Goal: Transaction & Acquisition: Purchase product/service

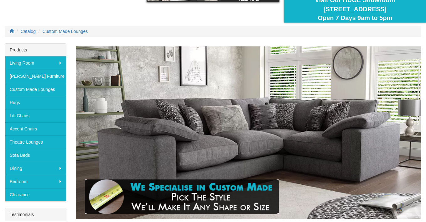
scroll to position [67, 0]
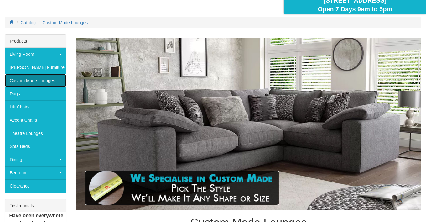
click at [33, 78] on link "Custom Made Lounges" at bounding box center [35, 80] width 61 height 13
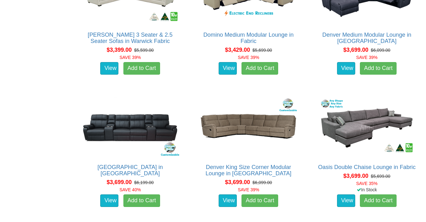
scroll to position [1901, 0]
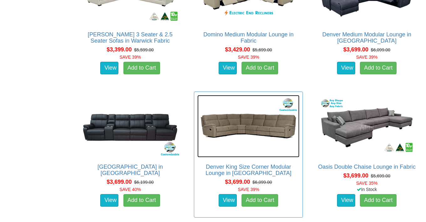
click at [243, 125] on img at bounding box center [248, 126] width 102 height 62
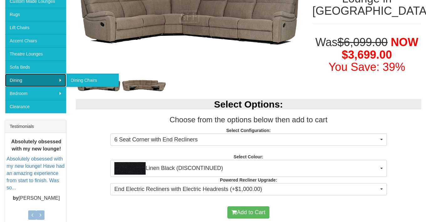
scroll to position [147, 0]
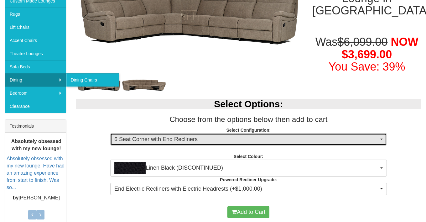
click at [364, 143] on button "6 Seat Corner with End Recliners" at bounding box center [248, 139] width 277 height 13
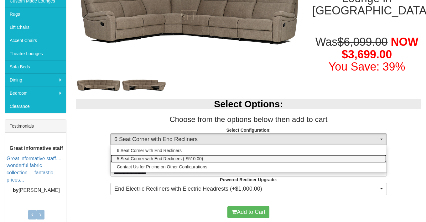
click at [153, 158] on span "5 Seat Corner with End Recliners (-$510.00)" at bounding box center [160, 158] width 86 height 6
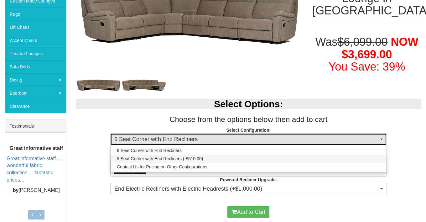
select select "420"
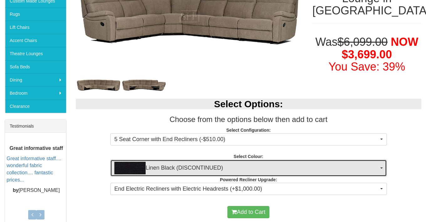
click at [186, 168] on span "Linen Black (DISCONTINUED)" at bounding box center [246, 168] width 264 height 13
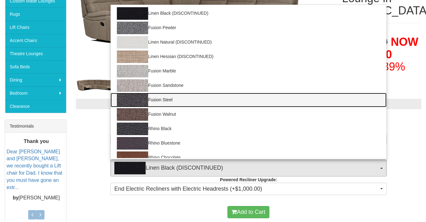
click at [141, 98] on img at bounding box center [132, 100] width 31 height 13
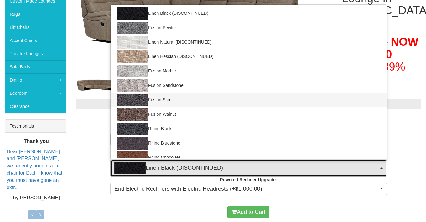
select select "1422"
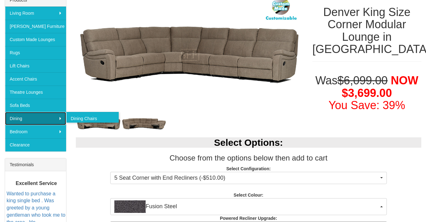
scroll to position [111, 0]
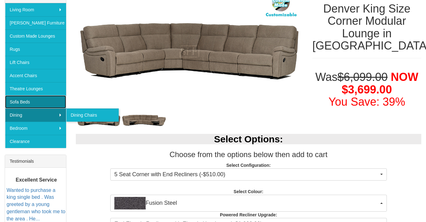
click at [12, 102] on link "Sofa Beds" at bounding box center [35, 101] width 61 height 13
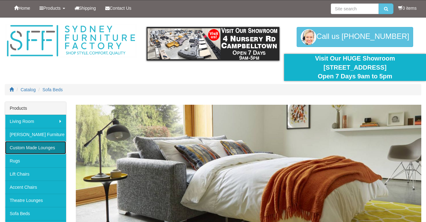
click at [13, 147] on link "Custom Made Lounges" at bounding box center [35, 147] width 61 height 13
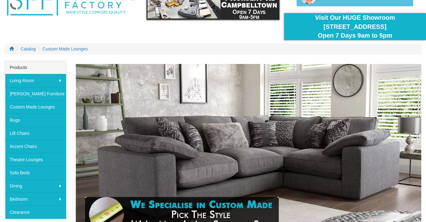
scroll to position [41, 0]
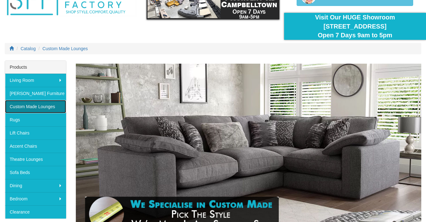
click at [15, 107] on link "Custom Made Lounges" at bounding box center [35, 106] width 61 height 13
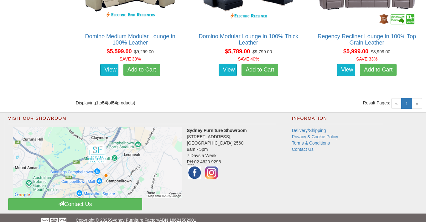
scroll to position [2699, 0]
